Goal: Navigation & Orientation: Find specific page/section

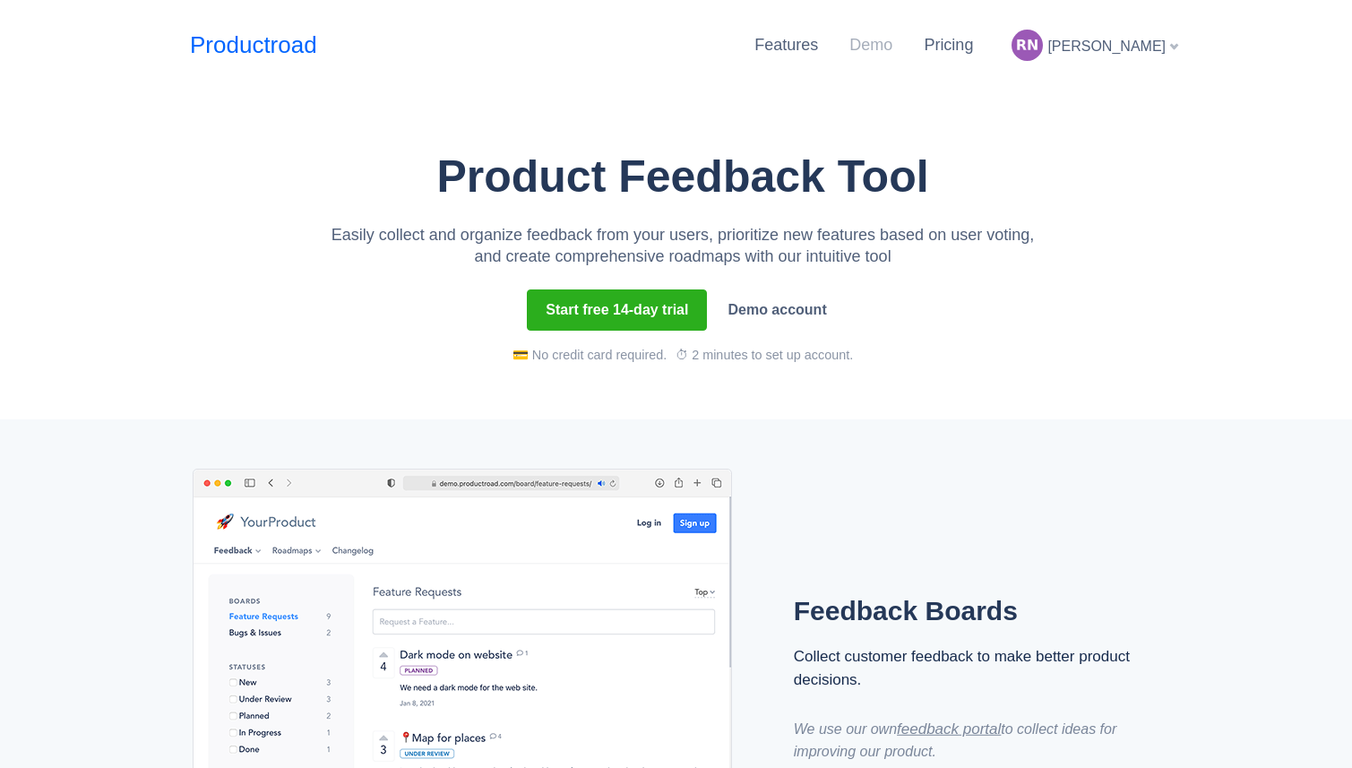
click at [892, 44] on link "Demo" at bounding box center [870, 45] width 43 height 18
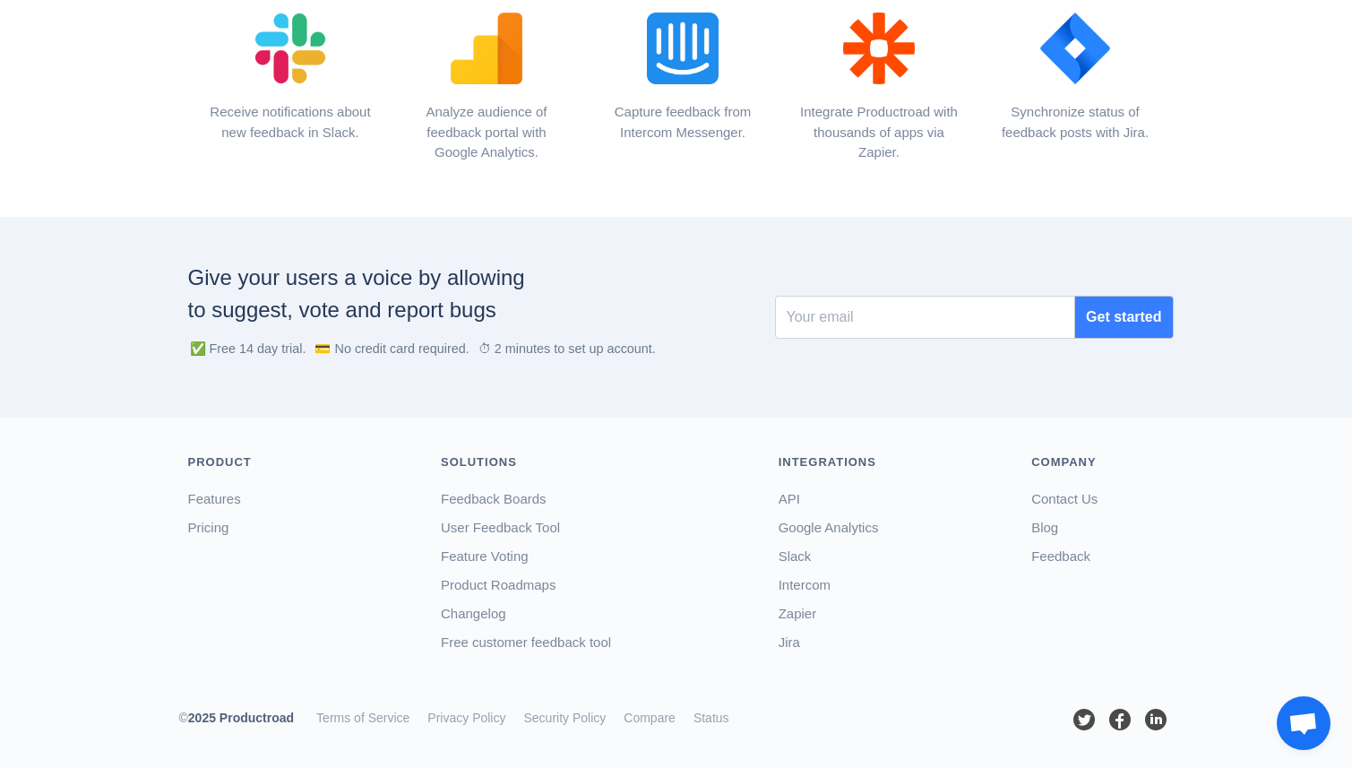
scroll to position [2107, 0]
click at [1051, 553] on link "Feedback" at bounding box center [1060, 556] width 59 height 15
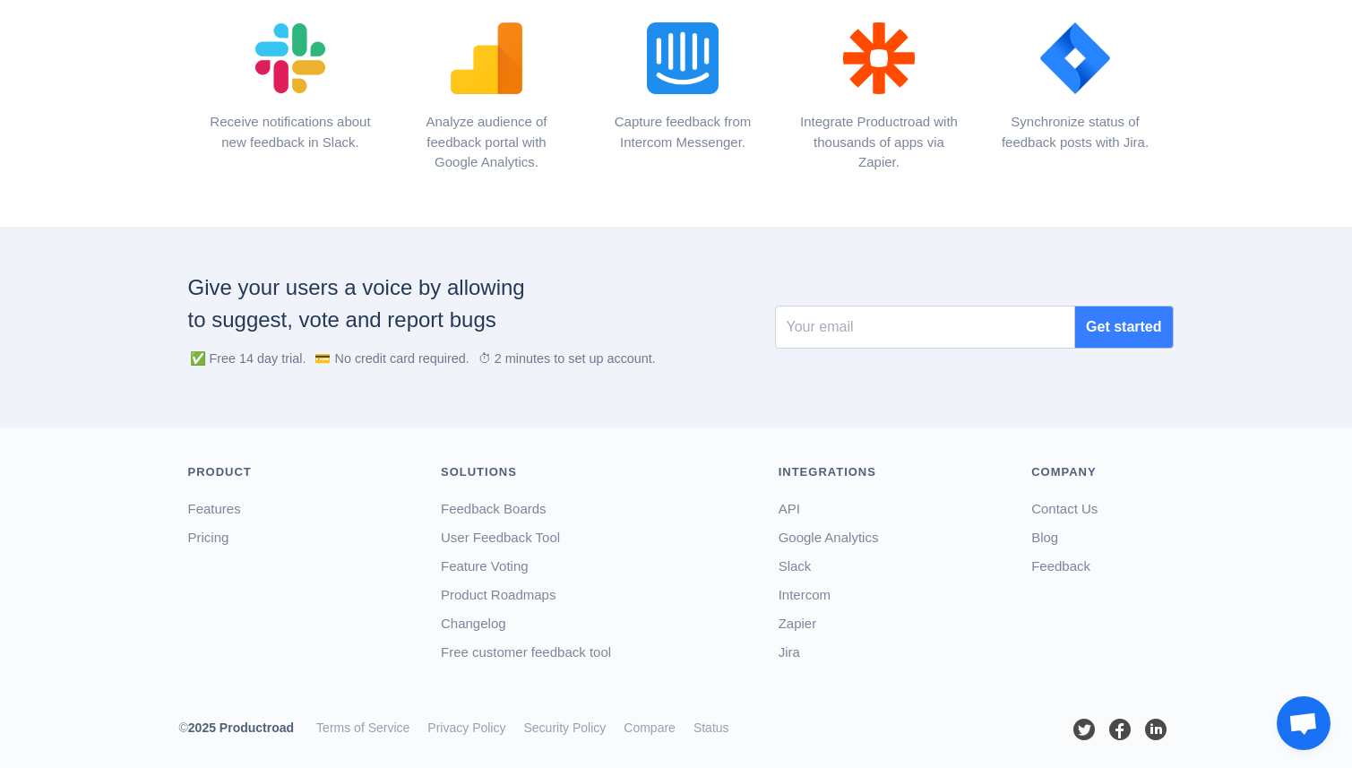
scroll to position [2104, 0]
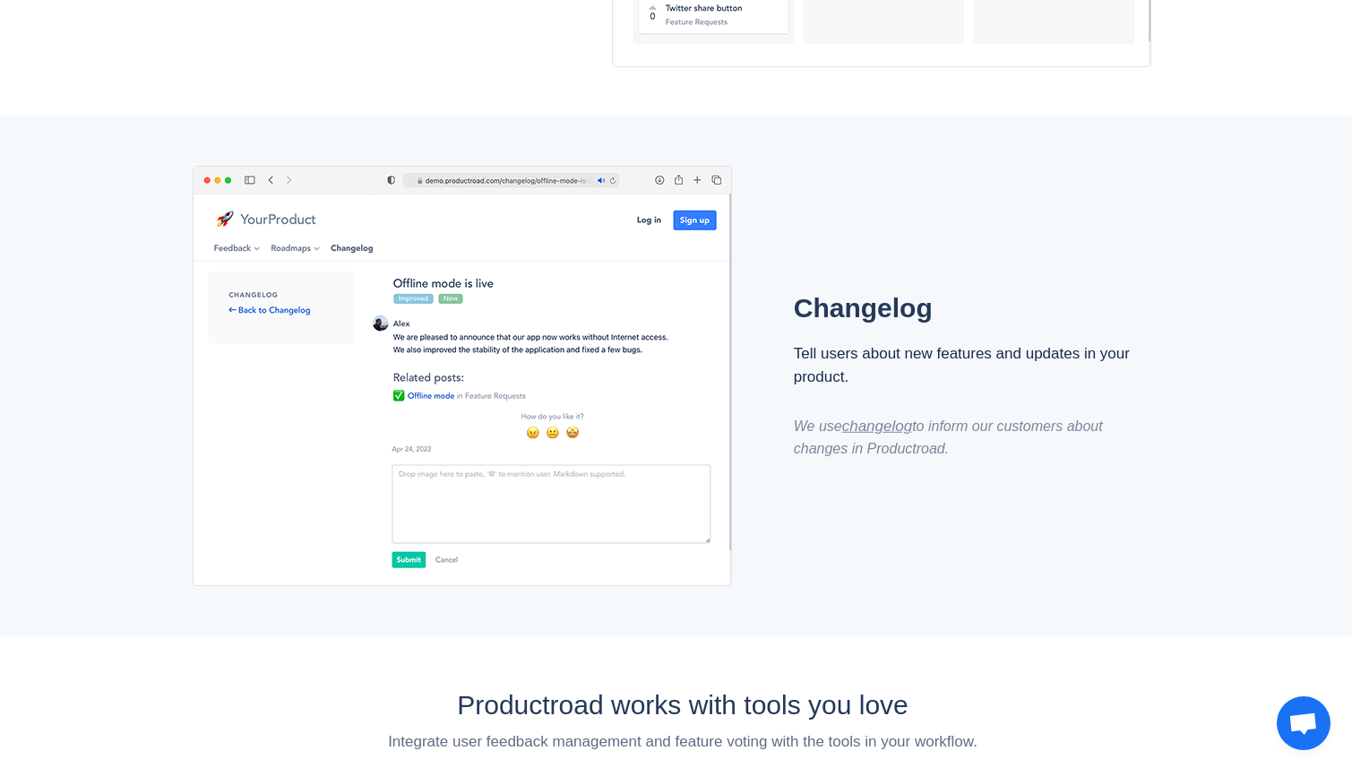
scroll to position [1317, 0]
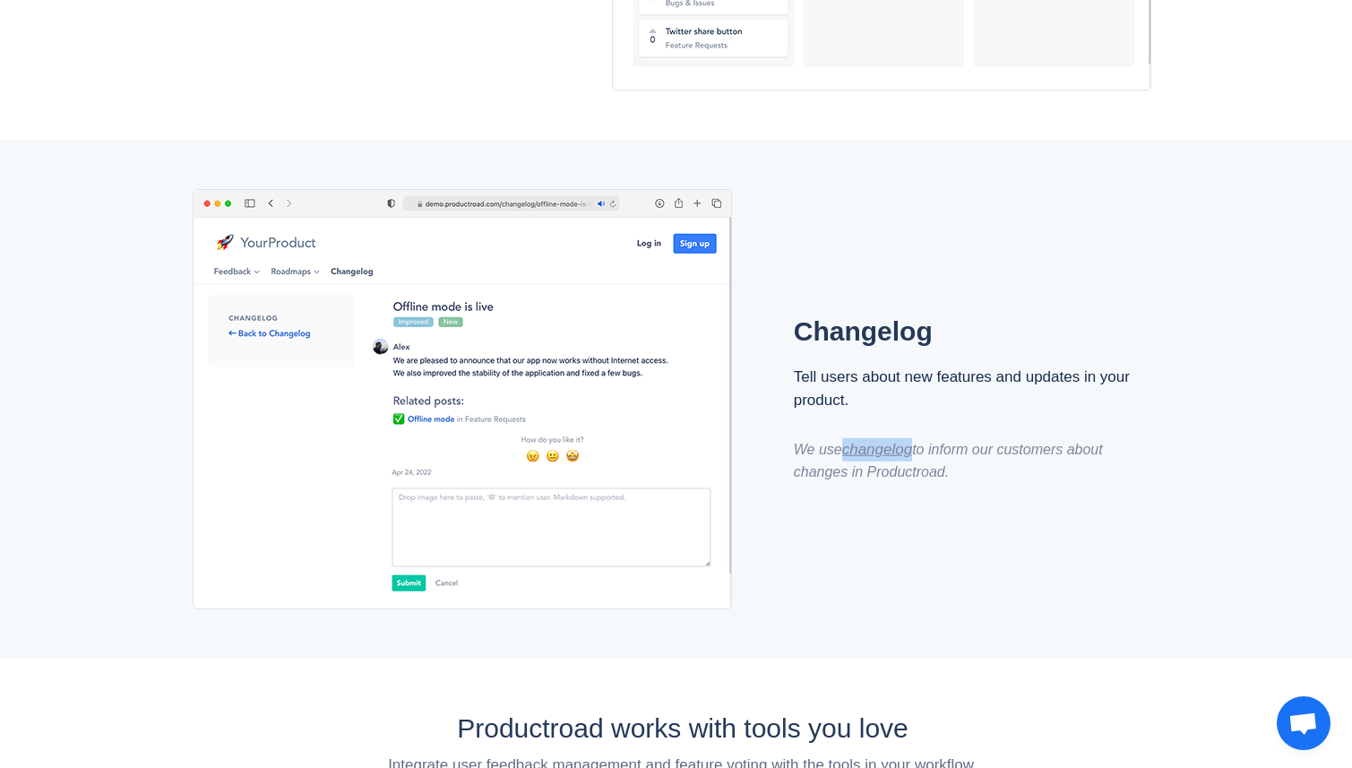
drag, startPoint x: 869, startPoint y: 442, endPoint x: 1083, endPoint y: 17, distance: 475.7
click at [0, 0] on main "Product Feedback Tool Easily collect and organize feedback from your users, pri…" at bounding box center [676, 21] width 1352 height 2373
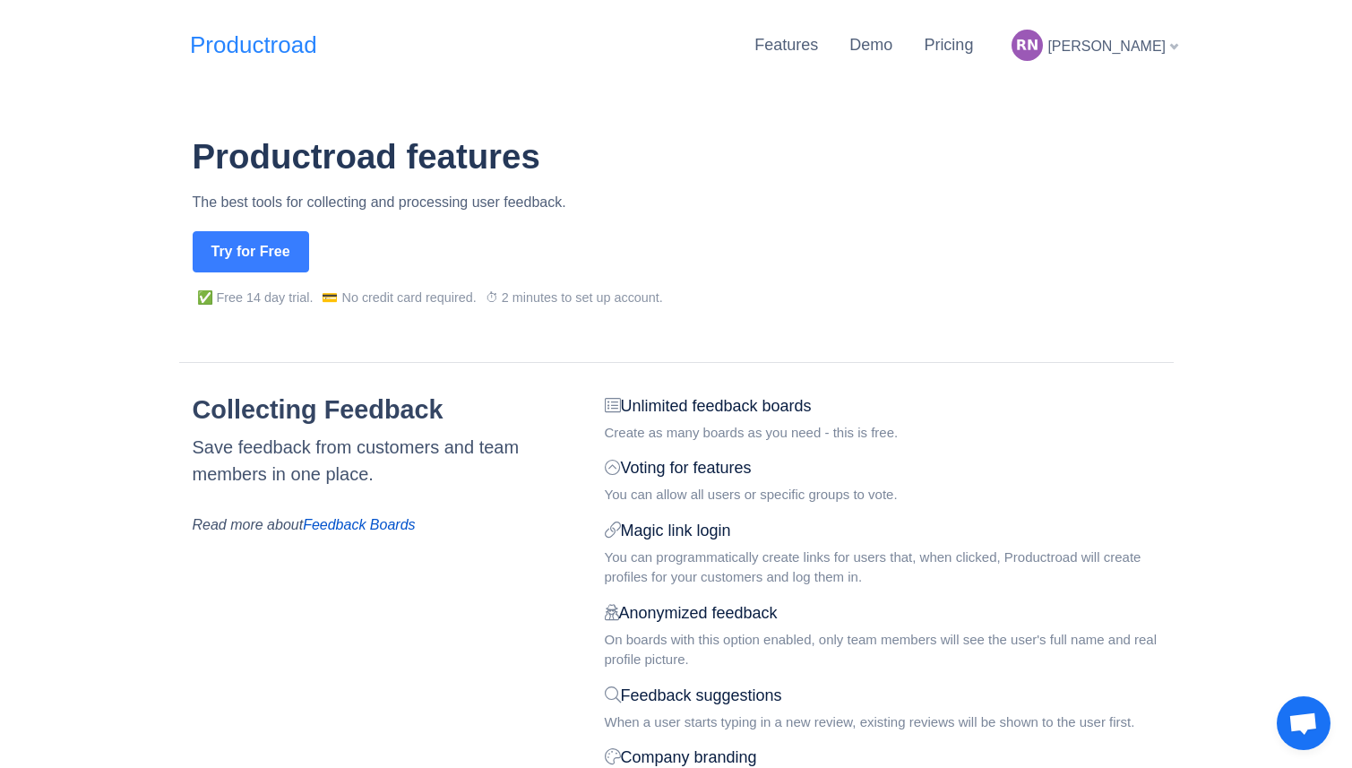
click at [263, 31] on link "Productroad" at bounding box center [253, 45] width 127 height 35
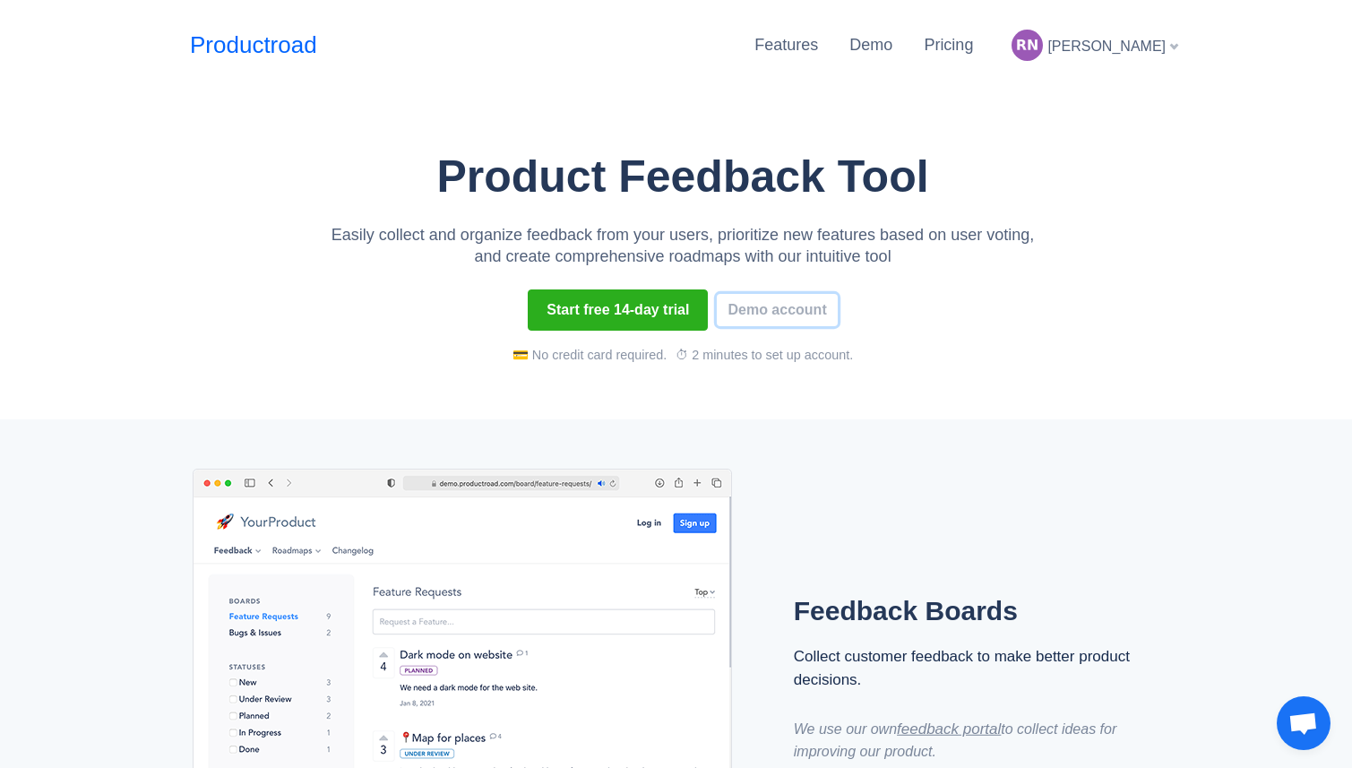
click at [781, 305] on link "Demo account" at bounding box center [777, 310] width 120 height 32
